Goal: Task Accomplishment & Management: Complete application form

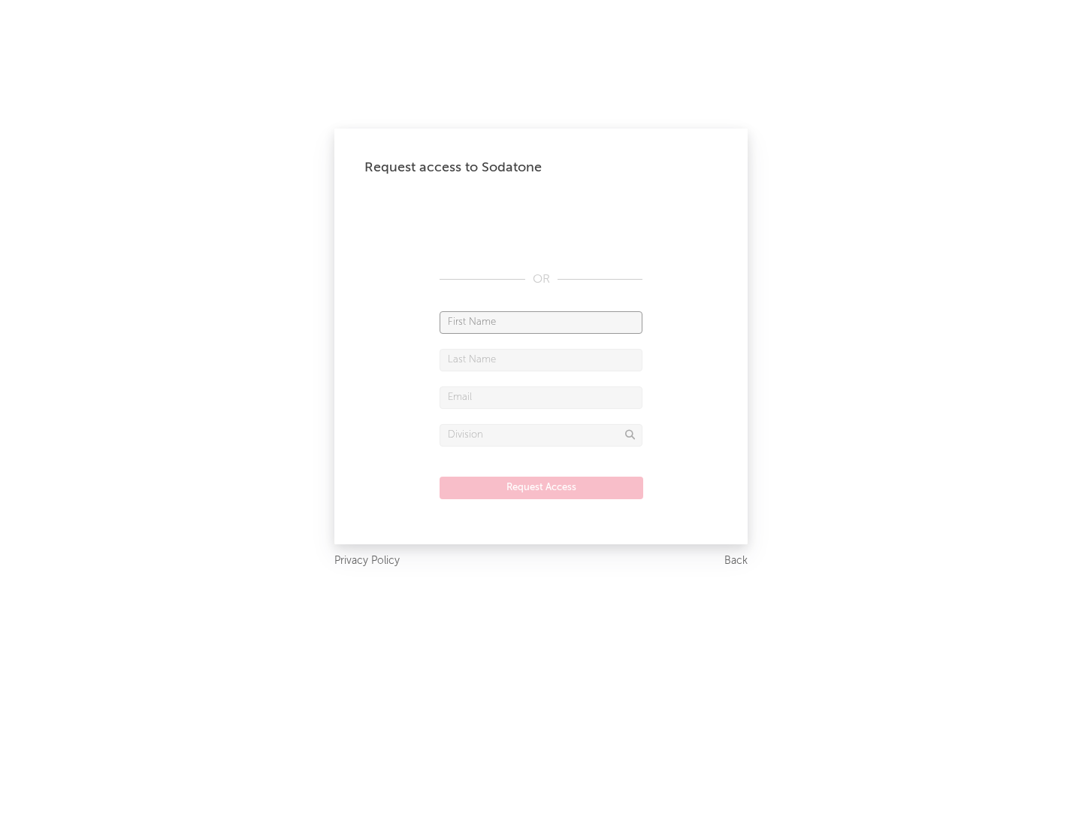
click at [541, 322] on input "text" at bounding box center [541, 322] width 203 height 23
type input "[PERSON_NAME]"
click at [541, 359] on input "text" at bounding box center [541, 360] width 203 height 23
type input "[PERSON_NAME]"
click at [541, 397] on input "text" at bounding box center [541, 397] width 203 height 23
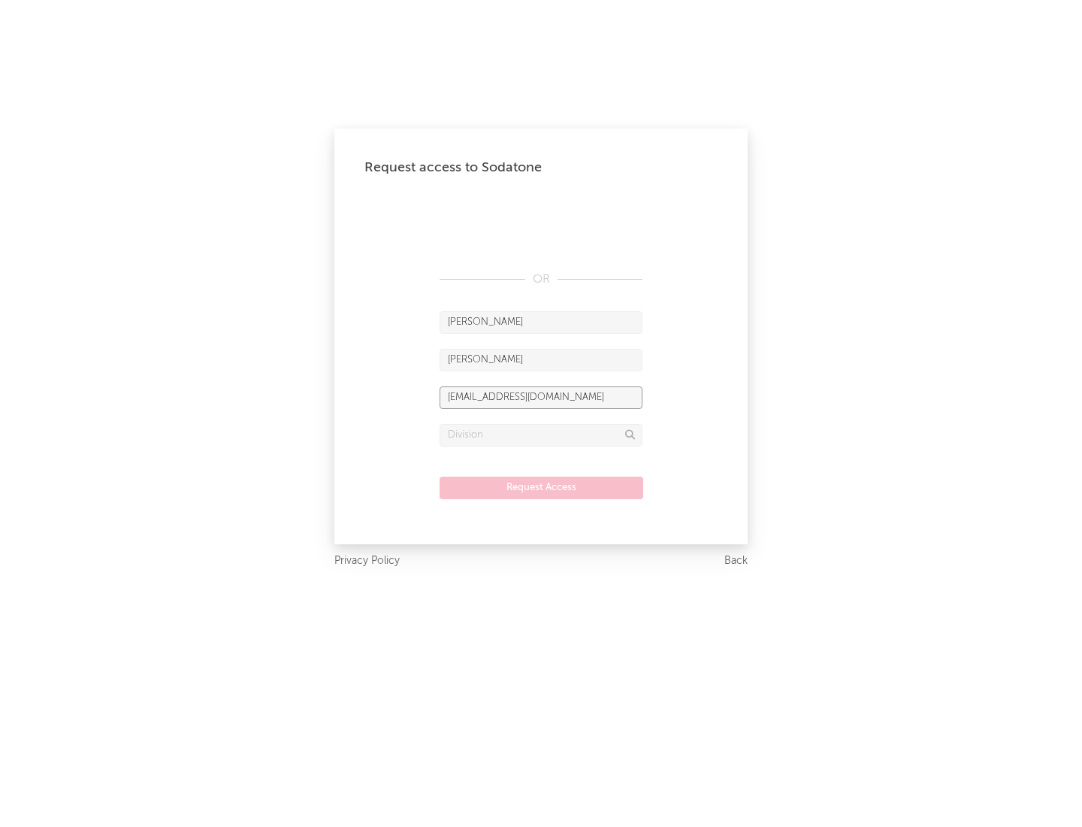
type input "[EMAIL_ADDRESS][DOMAIN_NAME]"
click at [541, 434] on input "text" at bounding box center [541, 435] width 203 height 23
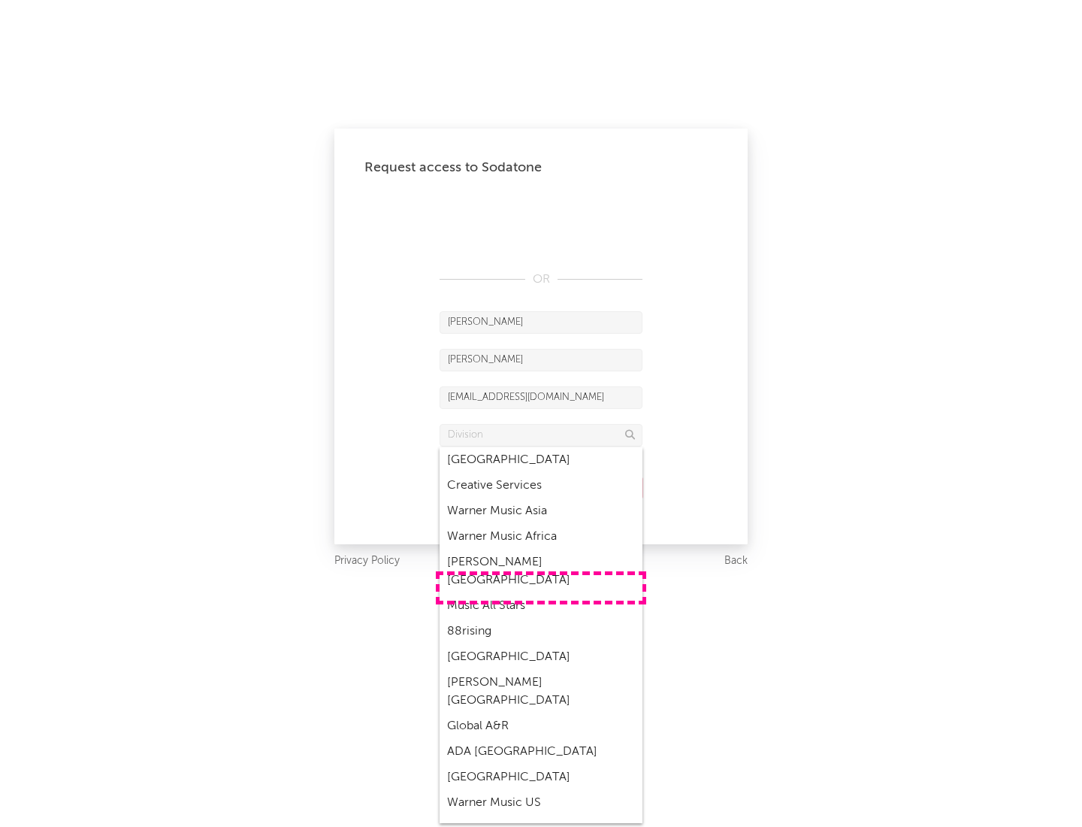
click at [541, 593] on div "Music All Stars" at bounding box center [541, 606] width 203 height 26
type input "Music All Stars"
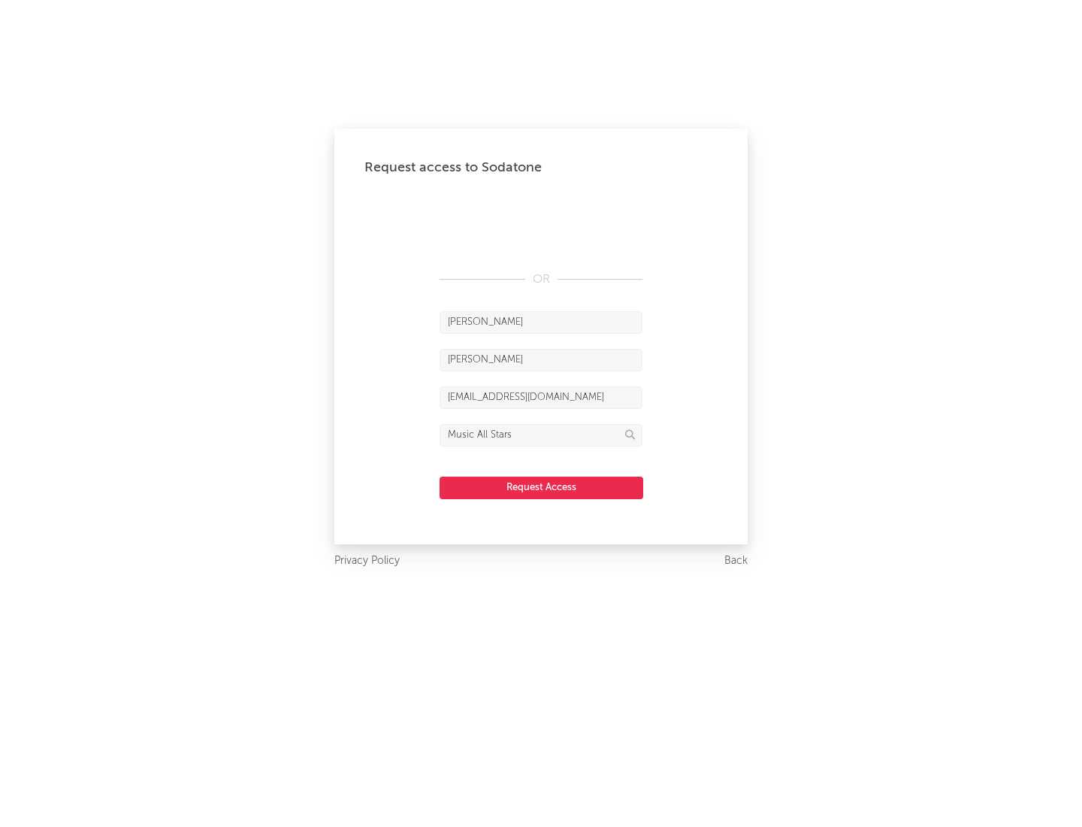
click at [541, 487] on button "Request Access" at bounding box center [542, 487] width 204 height 23
